Goal: Information Seeking & Learning: Learn about a topic

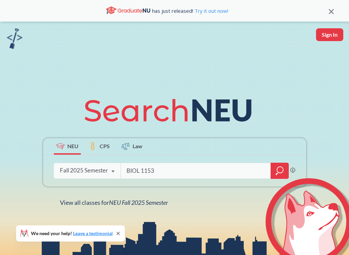
type input "BIOL 1153"
click at [283, 174] on icon "magnifying glass" at bounding box center [280, 170] width 8 height 9
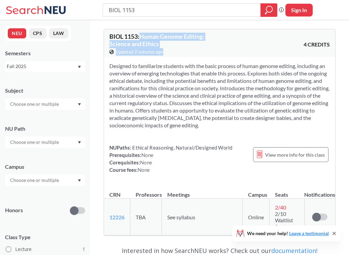
drag, startPoint x: 141, startPoint y: 38, endPoint x: 170, endPoint y: 50, distance: 31.4
click at [170, 50] on div "BIOL 1153 : Human Genome Editing: Science and Ethics View this course on Banner…" at bounding box center [164, 44] width 110 height 22
click at [168, 47] on div "BIOL 1153 : Human Genome Editing: Science and Ethics View this course on Banner…" at bounding box center [164, 44] width 110 height 22
drag, startPoint x: 145, startPoint y: 36, endPoint x: 193, endPoint y: 43, distance: 48.2
click at [194, 43] on div "BIOL 1153 : Human Genome Editing: Science and Ethics View this course on Banner…" at bounding box center [164, 44] width 110 height 22
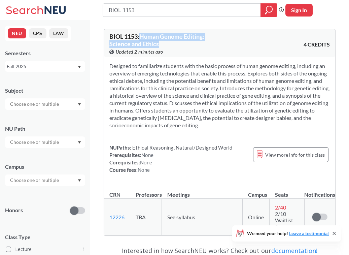
click at [193, 43] on div "BIOL 1153 : Human Genome Editing: Science and Ethics View this course on Banner…" at bounding box center [164, 44] width 110 height 22
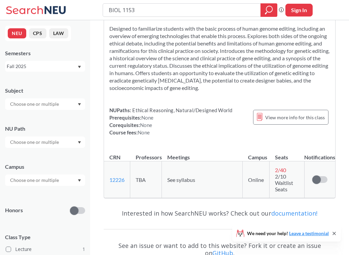
scroll to position [41, 0]
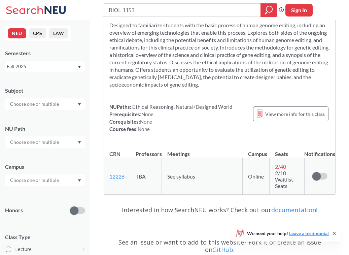
click at [182, 174] on span "See syllabus" at bounding box center [181, 176] width 28 height 6
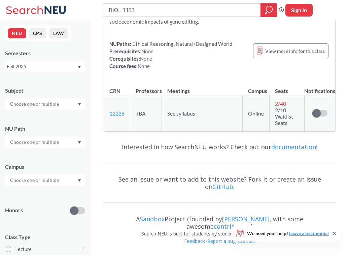
scroll to position [0, 0]
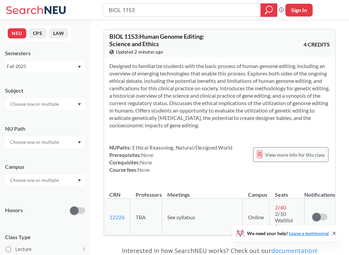
click at [268, 156] on span "View more info for this class" at bounding box center [295, 154] width 60 height 8
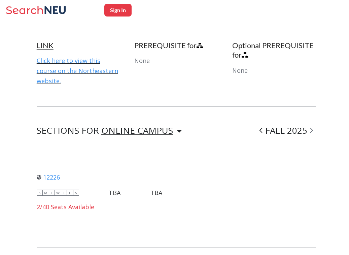
scroll to position [446, 0]
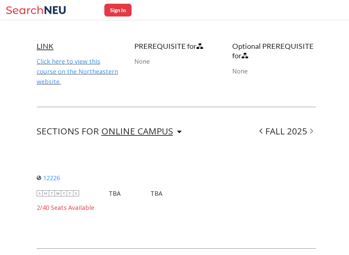
click at [150, 127] on div "ONLINE CAMPUS" at bounding box center [137, 130] width 72 height 7
click at [92, 63] on link "Click here to view this course on the Northeastern website." at bounding box center [77, 71] width 81 height 28
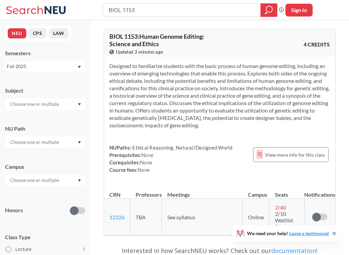
drag, startPoint x: 177, startPoint y: 111, endPoint x: 326, endPoint y: 126, distance: 149.8
click at [326, 126] on section "Designed to familiarize students with the basic process of human genome editing…" at bounding box center [219, 95] width 220 height 67
drag, startPoint x: 139, startPoint y: 7, endPoint x: 82, endPoint y: 6, distance: 57.2
click at [82, 6] on div "BIOL 1153 Phrase search guarantees the exact search appears in the results. Ex.…" at bounding box center [174, 10] width 349 height 20
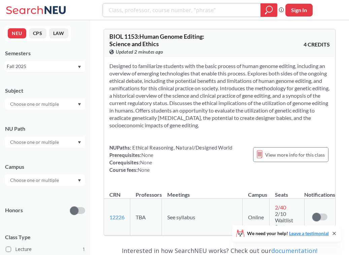
paste input "15004"
type input "15004"
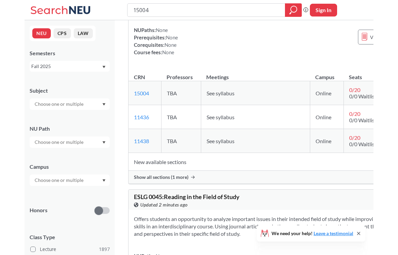
scroll to position [84, 0]
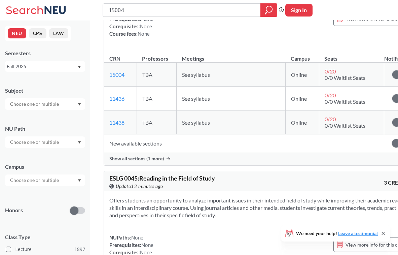
click at [159, 162] on span "Show all sections (1 more)" at bounding box center [136, 159] width 55 height 6
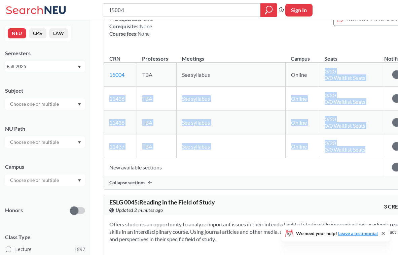
drag, startPoint x: 344, startPoint y: 155, endPoint x: 305, endPoint y: 69, distance: 94.3
click at [305, 69] on table "CRN Professors Meetings Campus Seats Notifications 15004 View this section on B…" at bounding box center [260, 112] width 312 height 128
click at [319, 87] on td "0 / 20 0/0 Waitlist Seats" at bounding box center [351, 75] width 65 height 24
drag, startPoint x: 302, startPoint y: 80, endPoint x: 346, endPoint y: 153, distance: 85.3
click at [346, 153] on tbody "15004 View this section on Banner. TBA See syllabus Online 0 / 20 0/0 Waitlist …" at bounding box center [259, 111] width 311 height 96
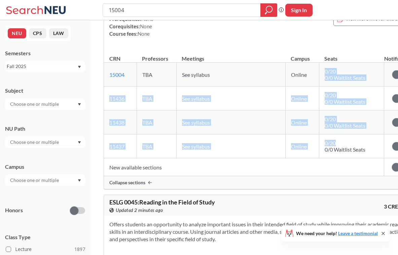
click at [346, 153] on td "0 / 20 0/0 Waitlist Seats" at bounding box center [351, 146] width 65 height 24
drag, startPoint x: 347, startPoint y: 160, endPoint x: 298, endPoint y: 70, distance: 102.4
click at [298, 70] on tbody "15004 View this section on Banner. TBA See syllabus Online 0 / 20 0/0 Waitlist …" at bounding box center [259, 111] width 311 height 96
click at [325, 74] on span "0 / 20" at bounding box center [330, 71] width 11 height 6
drag, startPoint x: 301, startPoint y: 77, endPoint x: 347, endPoint y: 156, distance: 91.1
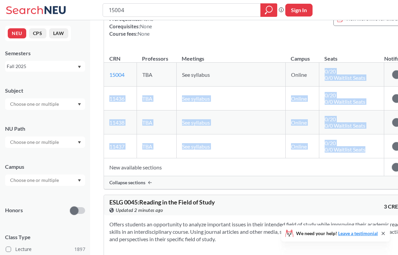
click at [347, 156] on tbody "15004 View this section on Banner. TBA See syllabus Online 0 / 20 0/0 Waitlist …" at bounding box center [259, 111] width 311 height 96
click at [347, 156] on td "0 / 20 0/0 Waitlist Seats" at bounding box center [351, 146] width 65 height 24
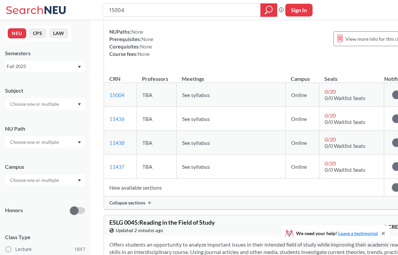
scroll to position [57, 0]
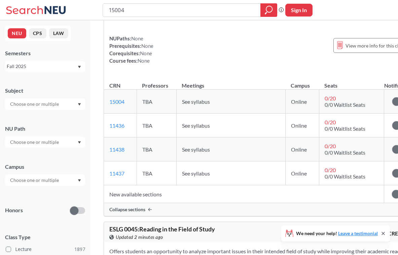
click at [347, 156] on td "0 / 20 0/0 Waitlist Seats" at bounding box center [351, 149] width 65 height 24
click at [345, 90] on th "Seats" at bounding box center [351, 82] width 65 height 14
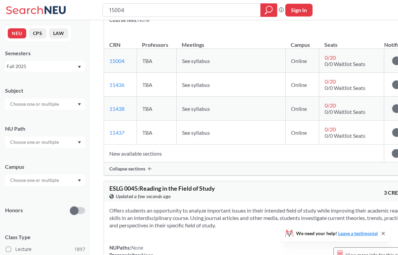
scroll to position [99, 0]
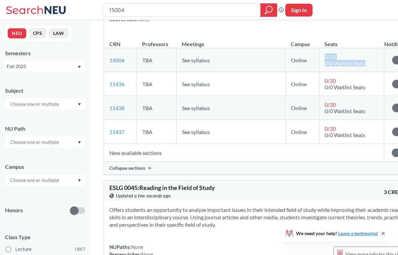
drag, startPoint x: 343, startPoint y: 70, endPoint x: 297, endPoint y: 63, distance: 46.9
click at [319, 63] on td "0 / 20 0/0 Waitlist Seats" at bounding box center [351, 60] width 65 height 24
click at [319, 59] on td "0 / 20 0/0 Waitlist Seats" at bounding box center [351, 60] width 65 height 24
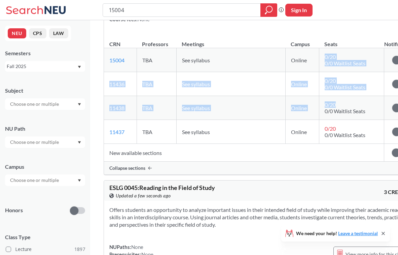
drag, startPoint x: 299, startPoint y: 59, endPoint x: 326, endPoint y: 109, distance: 56.9
click at [326, 109] on tbody "15004 View this section on Banner. TBA See syllabus Online 0 / 20 0/0 Waitlist …" at bounding box center [259, 96] width 311 height 96
click at [326, 110] on td "0 / 20 0/0 Waitlist Seats" at bounding box center [351, 108] width 65 height 24
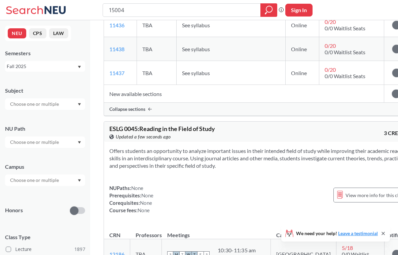
scroll to position [0, 0]
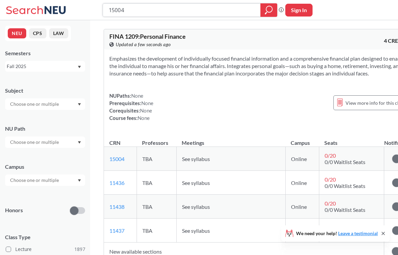
drag, startPoint x: 128, startPoint y: 10, endPoint x: 96, endPoint y: 10, distance: 32.3
click at [96, 10] on div "15004 Phrase search guarantees the exact search appears in the results. Ex. If …" at bounding box center [199, 10] width 398 height 20
click at [126, 9] on input "search" at bounding box center [182, 9] width 148 height 11
paste input "BIOL 1153"
type input "BIOL 1153"
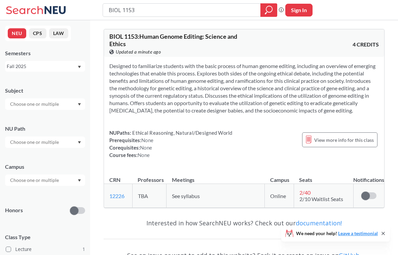
click at [191, 83] on section "Designed to familiarize students with the basic process of human genome editing…" at bounding box center [244, 88] width 270 height 52
click at [338, 143] on span "View more info for this class" at bounding box center [344, 140] width 60 height 8
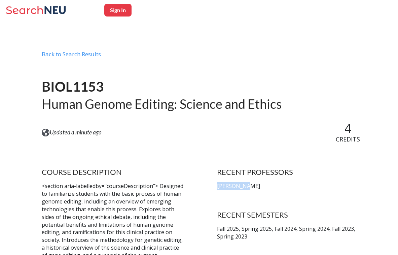
drag, startPoint x: 218, startPoint y: 186, endPoint x: 265, endPoint y: 186, distance: 46.4
click at [265, 186] on p "[PERSON_NAME]" at bounding box center [288, 186] width 143 height 8
copy p "[PERSON_NAME]"
